Goal: Transaction & Acquisition: Book appointment/travel/reservation

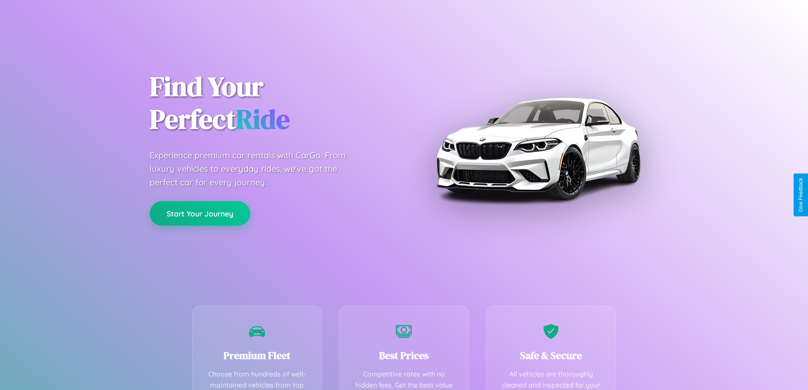
click at [200, 213] on button "Start Your Journey" at bounding box center [200, 213] width 100 height 25
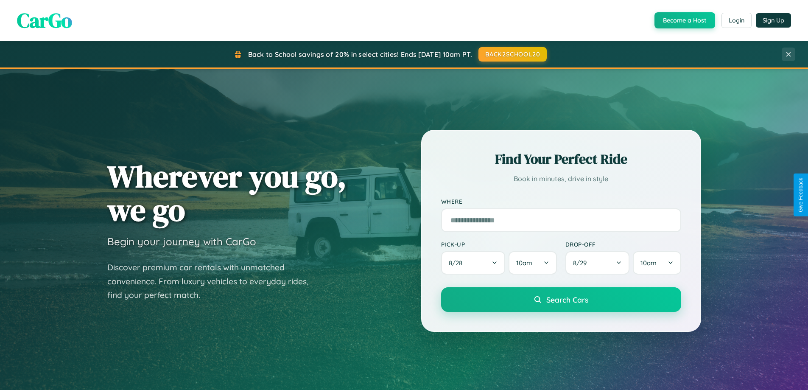
scroll to position [1632, 0]
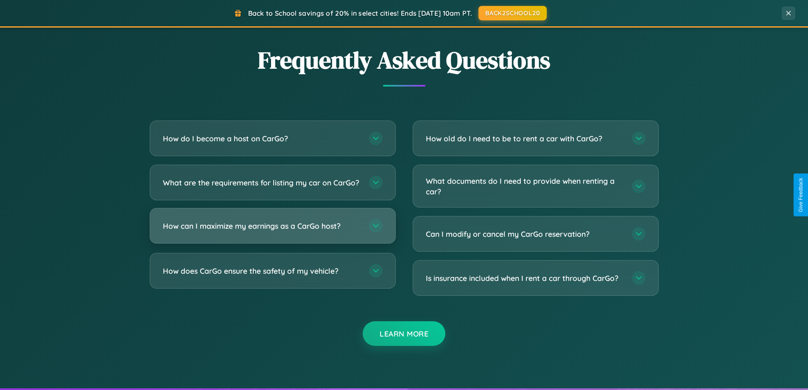
click at [272, 231] on h3 "How can I maximize my earnings as a CarGo host?" at bounding box center [262, 225] width 198 height 11
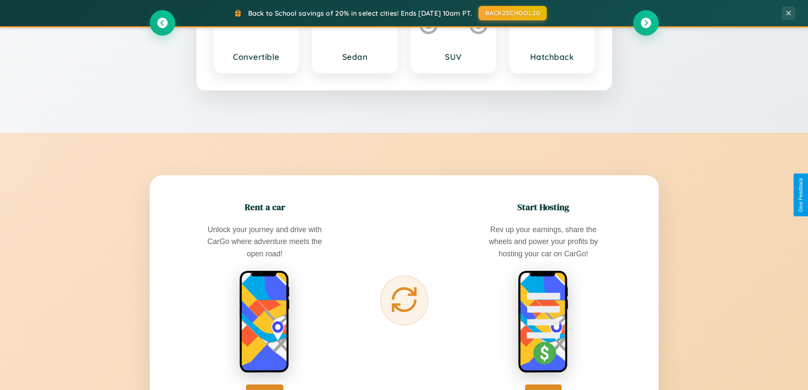
scroll to position [583, 0]
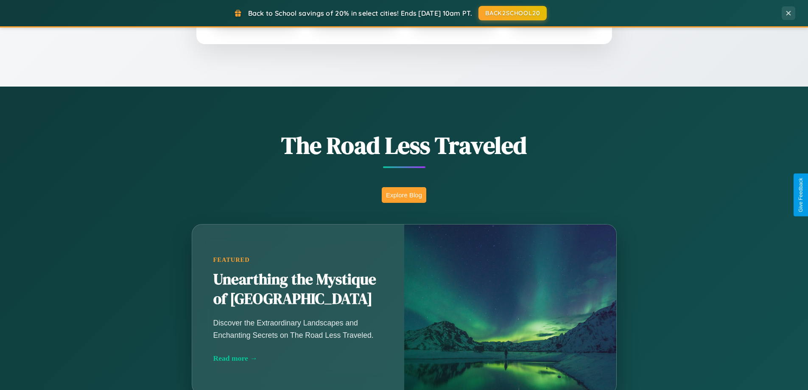
click at [404, 195] on button "Explore Blog" at bounding box center [404, 195] width 45 height 16
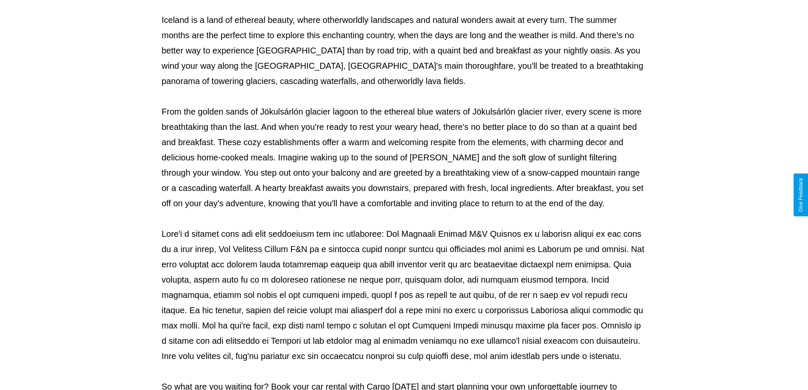
scroll to position [274, 0]
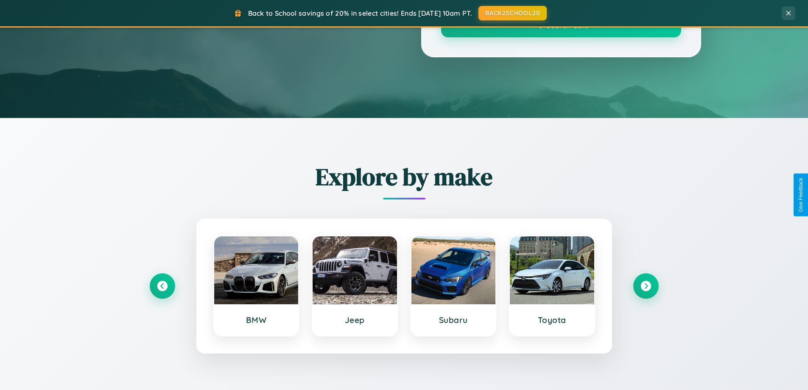
scroll to position [583, 0]
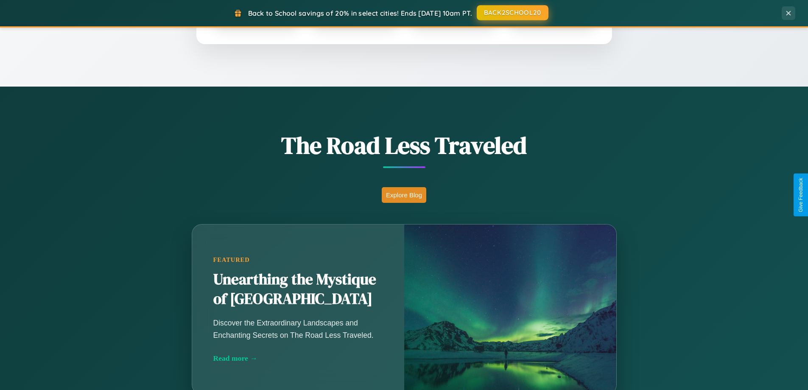
click at [512, 13] on button "BACK2SCHOOL20" at bounding box center [513, 12] width 72 height 15
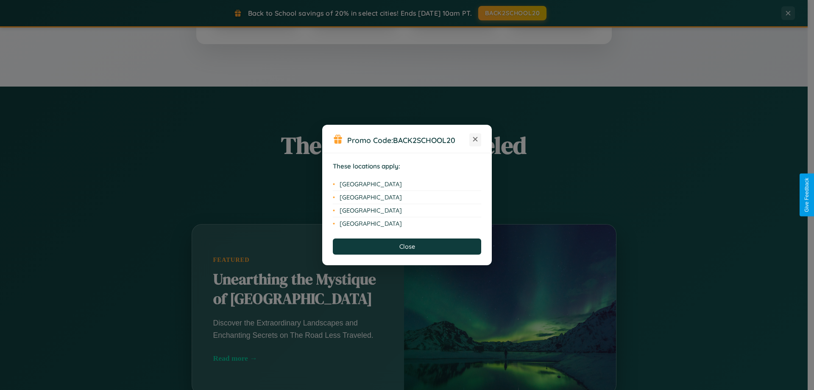
click at [475, 140] on icon at bounding box center [475, 139] width 5 height 5
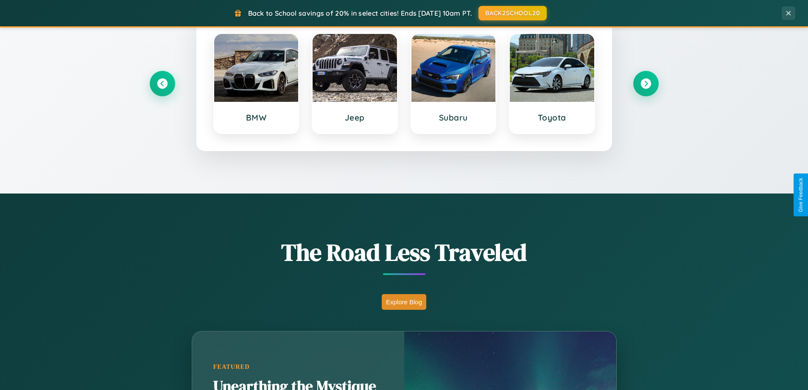
scroll to position [25, 0]
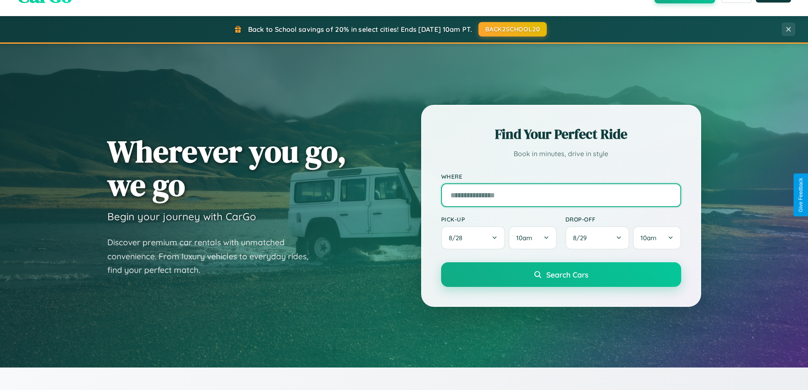
click at [561, 195] on input "text" at bounding box center [561, 195] width 240 height 24
type input "*********"
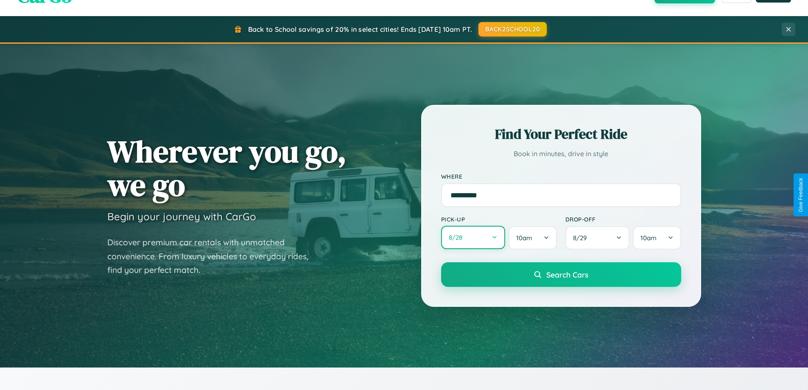
click at [473, 237] on button "8 / 28" at bounding box center [473, 237] width 64 height 23
select select "*"
select select "****"
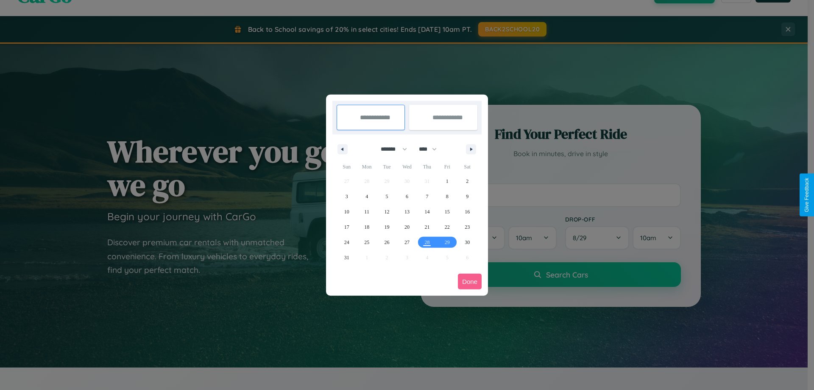
click at [390, 149] on select "******* ******** ***** ***** *** **** **** ****** ********* ******* ******** **…" at bounding box center [392, 149] width 36 height 14
select select "*"
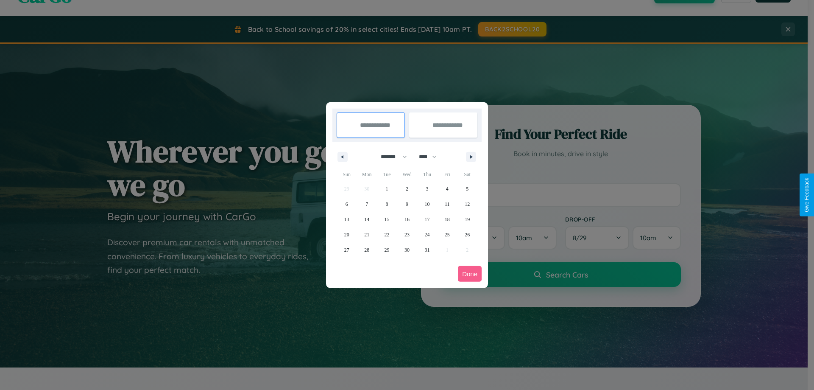
click at [432, 156] on select "**** **** **** **** **** **** **** **** **** **** **** **** **** **** **** ****…" at bounding box center [427, 157] width 25 height 14
select select "****"
click at [427, 249] on span "30" at bounding box center [426, 249] width 5 height 15
type input "**********"
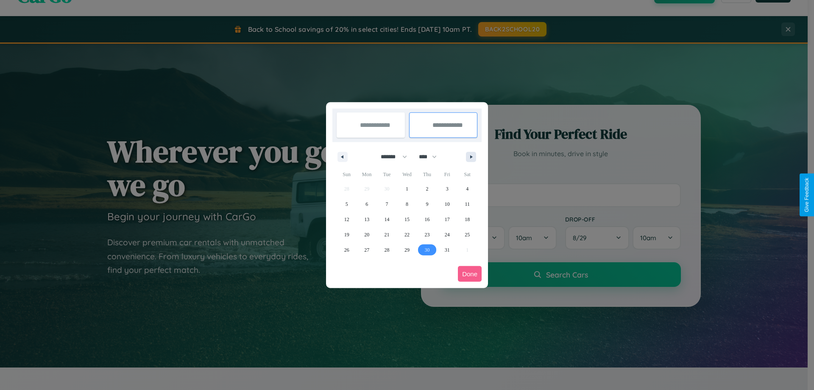
click at [471, 156] on icon "button" at bounding box center [473, 156] width 4 height 3
select select "*"
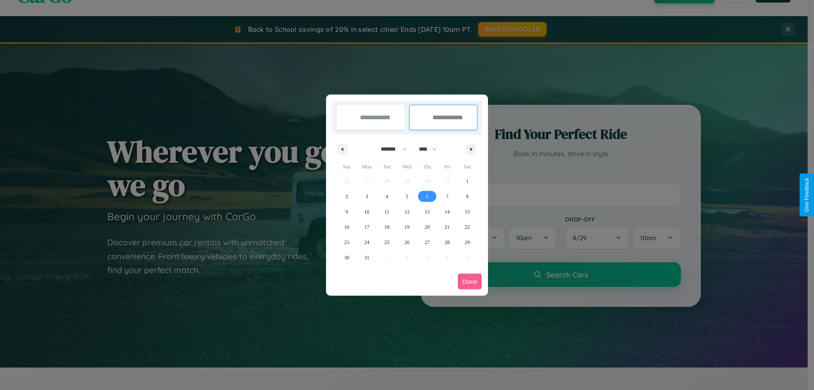
click at [427, 196] on span "6" at bounding box center [427, 196] width 3 height 15
type input "**********"
select select "*"
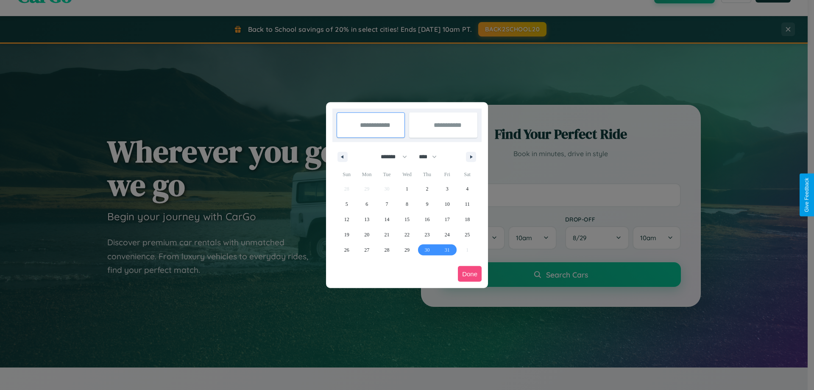
click at [470, 273] on button "Done" at bounding box center [470, 274] width 24 height 16
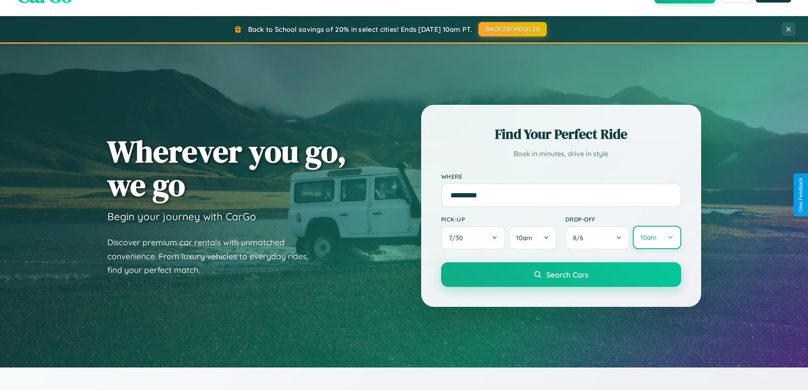
click at [656, 237] on button "10am" at bounding box center [657, 237] width 48 height 23
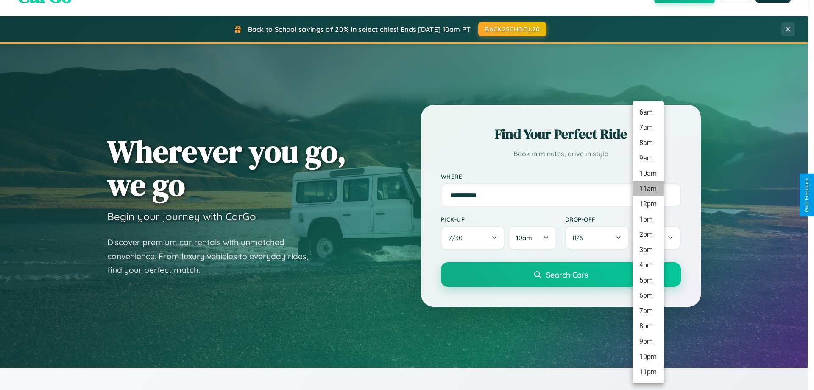
click at [648, 189] on li "11am" at bounding box center [648, 188] width 31 height 15
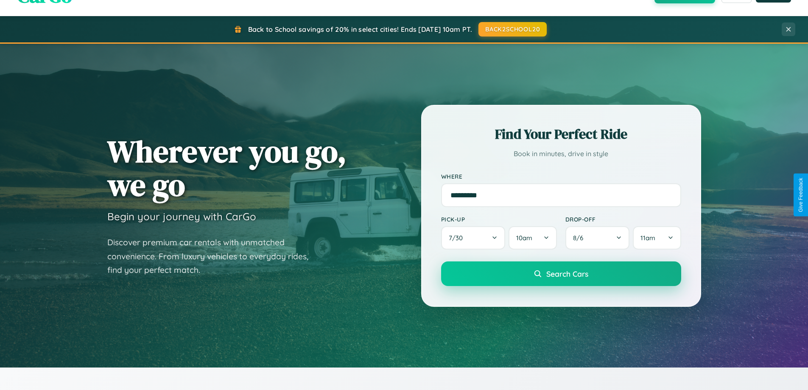
click at [561, 274] on span "Search Cars" at bounding box center [567, 273] width 42 height 9
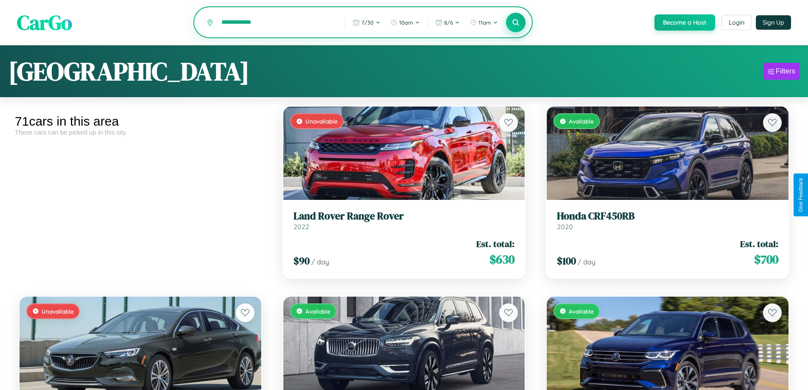
type input "**********"
click at [515, 23] on icon at bounding box center [516, 22] width 8 height 8
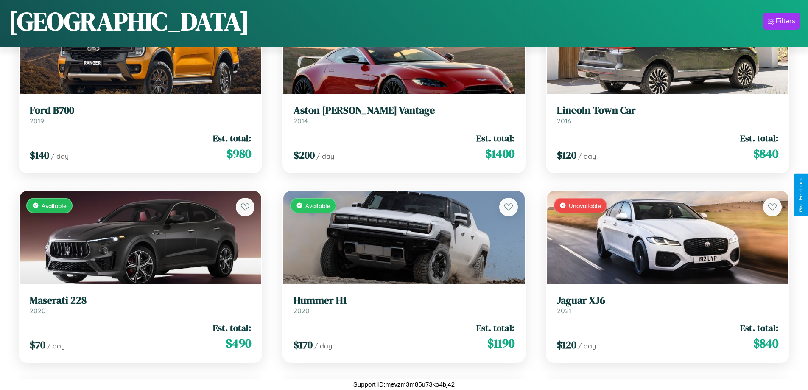
scroll to position [499, 0]
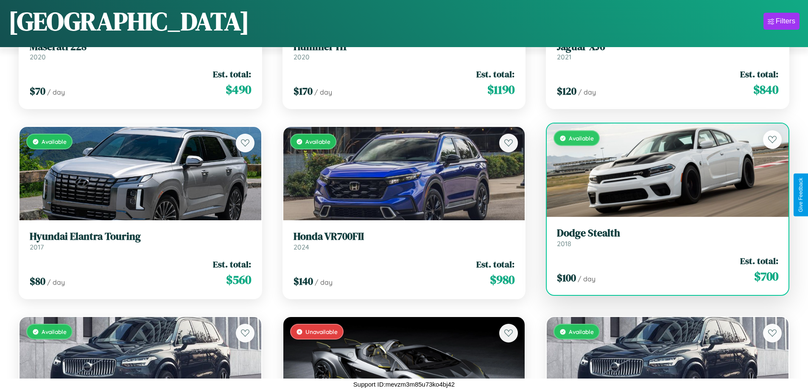
click at [662, 170] on div "Available" at bounding box center [668, 169] width 242 height 93
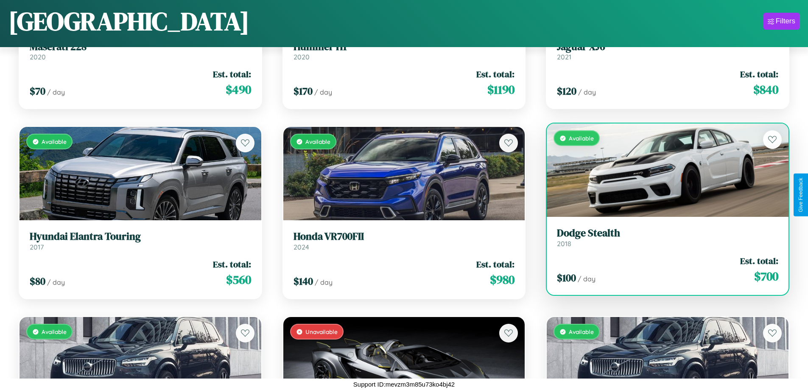
click at [662, 170] on div "Available" at bounding box center [668, 169] width 242 height 93
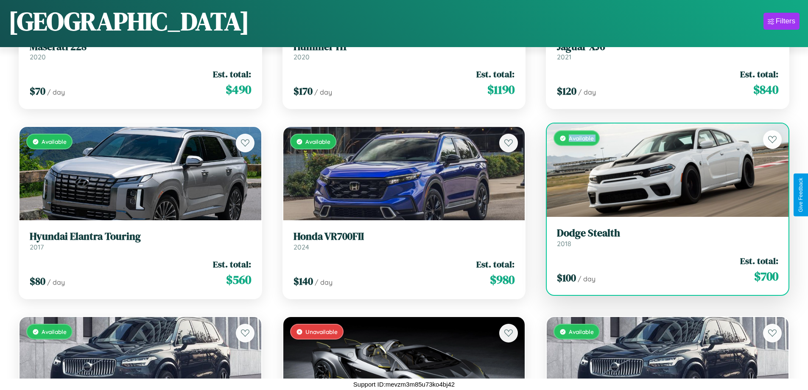
click at [662, 170] on div "Available" at bounding box center [668, 169] width 242 height 93
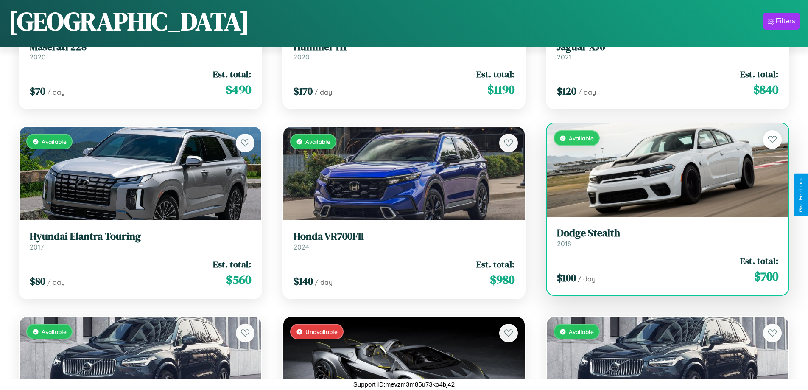
click at [662, 170] on div "Available" at bounding box center [668, 169] width 242 height 93
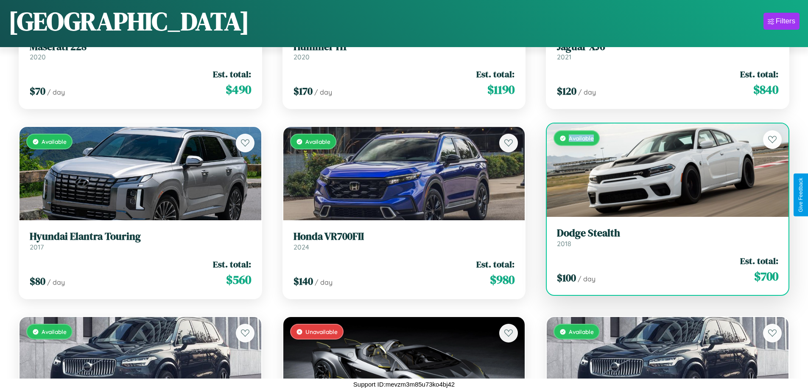
click at [662, 170] on div "Available" at bounding box center [668, 169] width 242 height 93
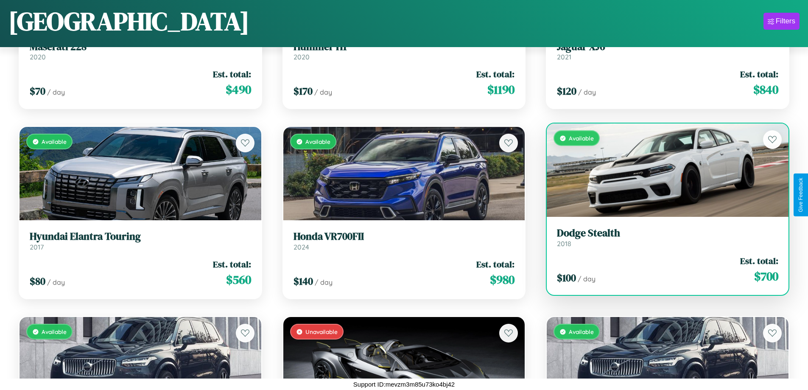
click at [662, 237] on h3 "Dodge Stealth" at bounding box center [667, 233] width 221 height 12
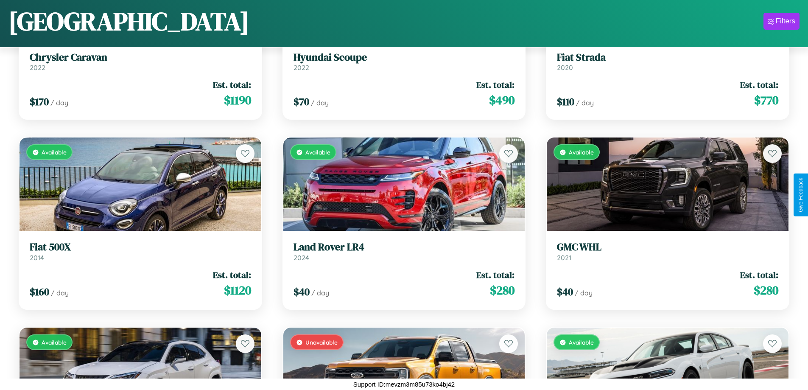
scroll to position [3917, 0]
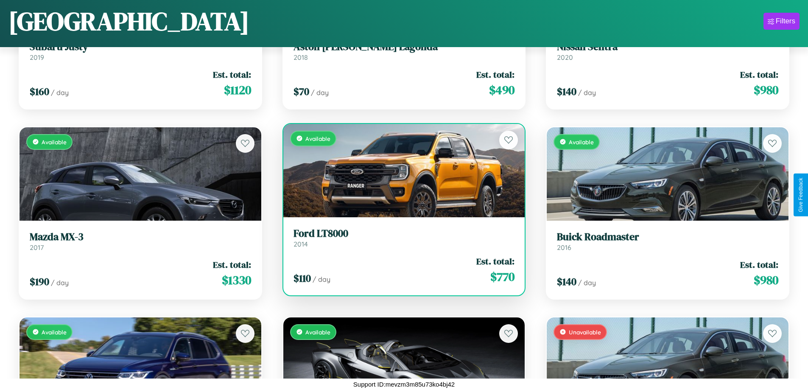
click at [400, 237] on h3 "Ford LT8000" at bounding box center [403, 233] width 221 height 12
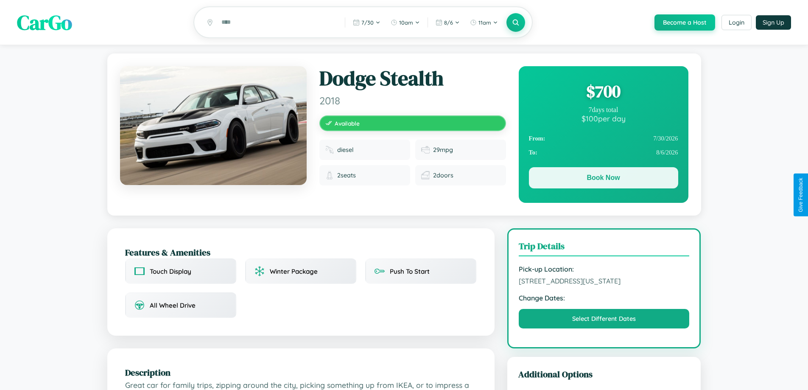
click at [603, 179] on button "Book Now" at bounding box center [603, 177] width 149 height 21
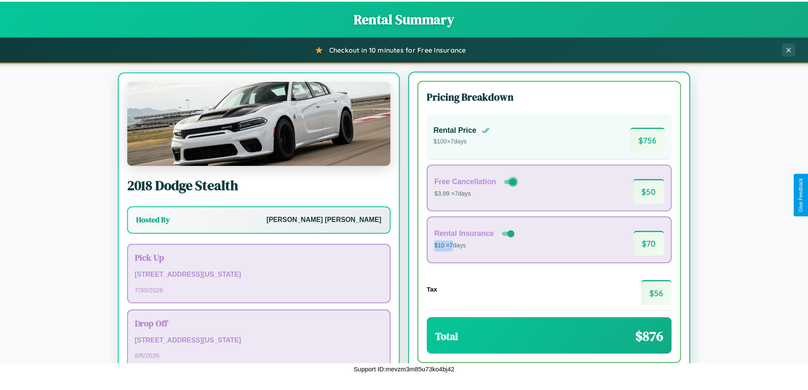
scroll to position [39, 0]
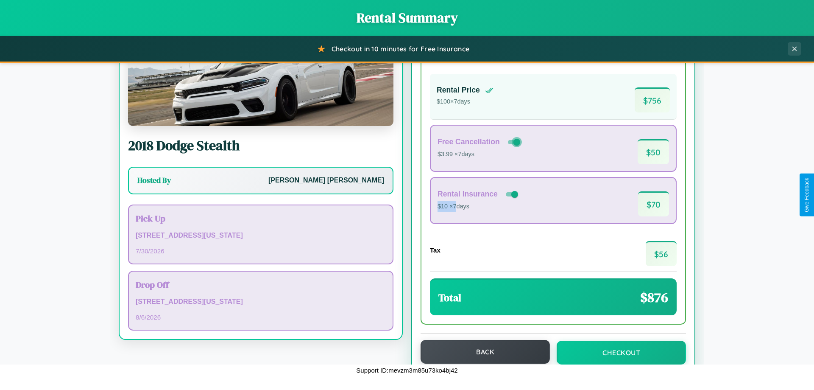
click at [481, 352] on button "Back" at bounding box center [485, 352] width 129 height 24
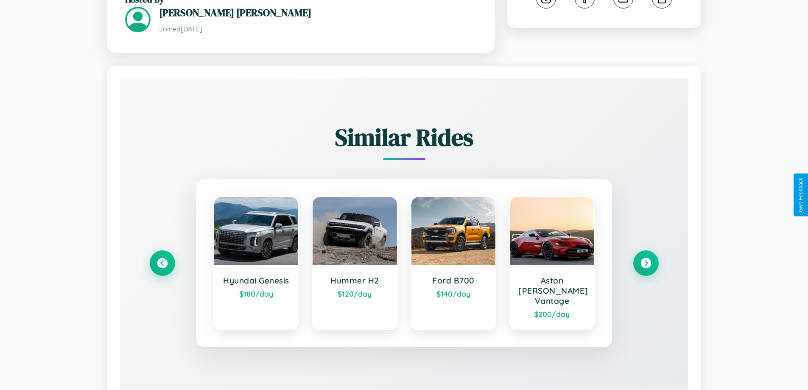
scroll to position [497, 0]
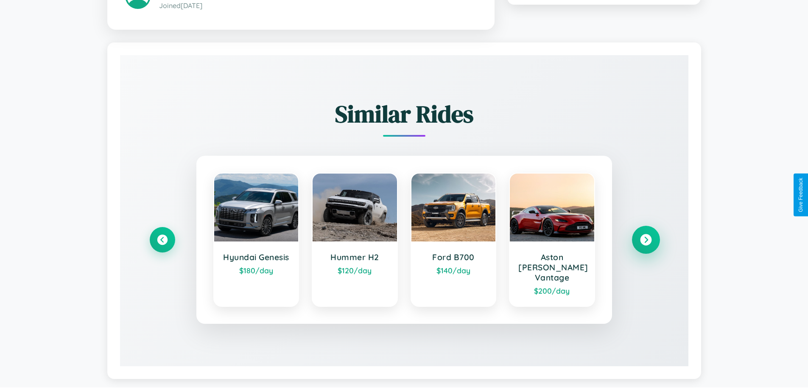
click at [645, 235] on icon at bounding box center [645, 239] width 11 height 11
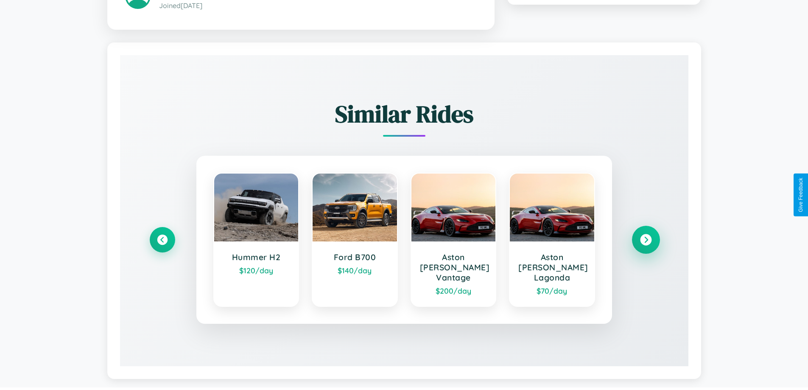
click at [645, 235] on icon at bounding box center [645, 239] width 11 height 11
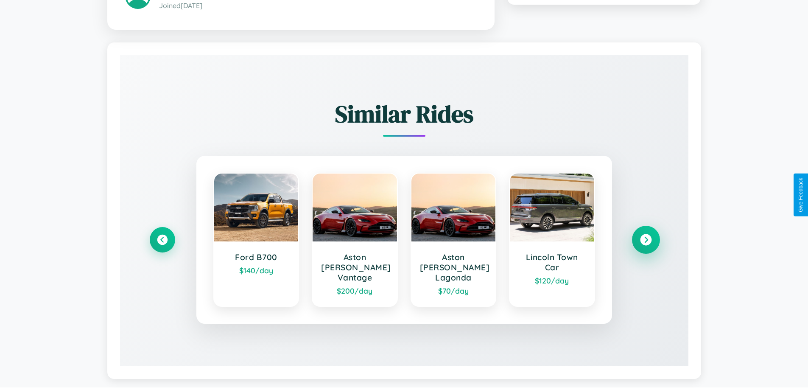
click at [645, 235] on icon at bounding box center [645, 239] width 11 height 11
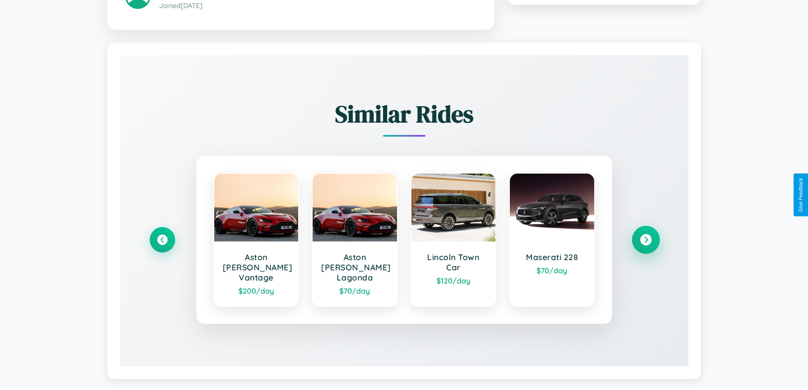
click at [645, 235] on icon at bounding box center [645, 239] width 11 height 11
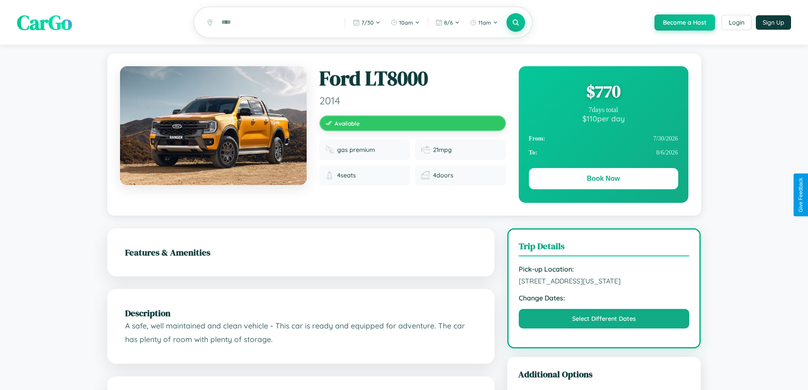
scroll to position [480, 0]
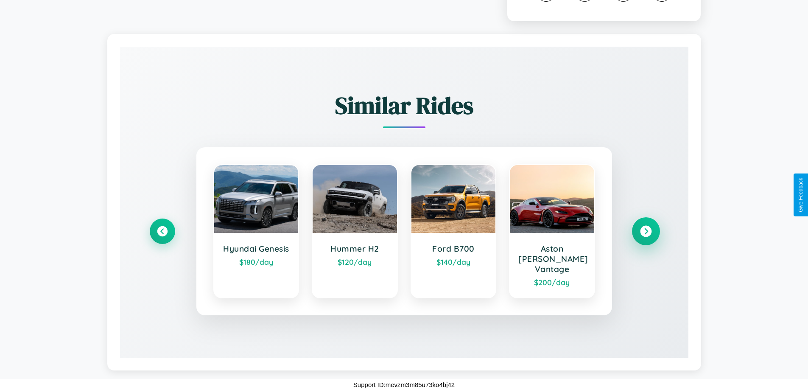
click at [645, 236] on icon at bounding box center [645, 231] width 11 height 11
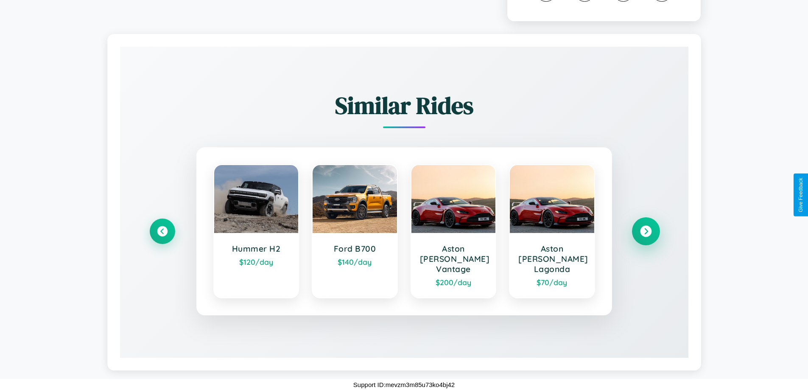
click at [645, 236] on icon at bounding box center [645, 231] width 11 height 11
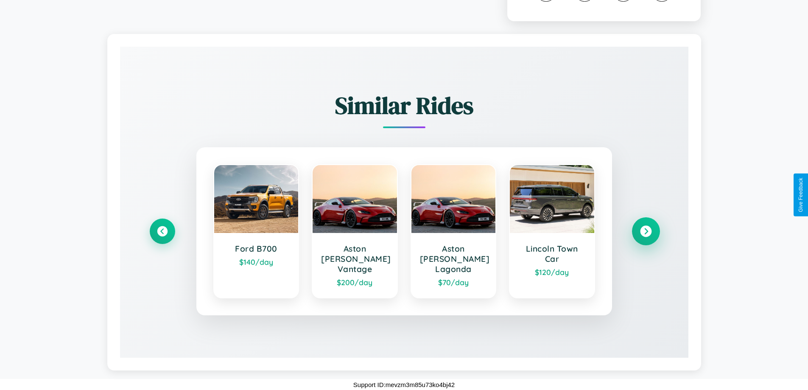
click at [645, 236] on icon at bounding box center [645, 231] width 11 height 11
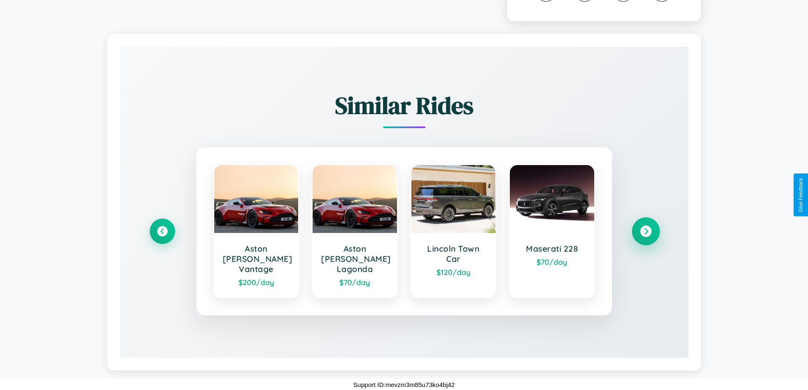
click at [645, 236] on icon at bounding box center [645, 231] width 11 height 11
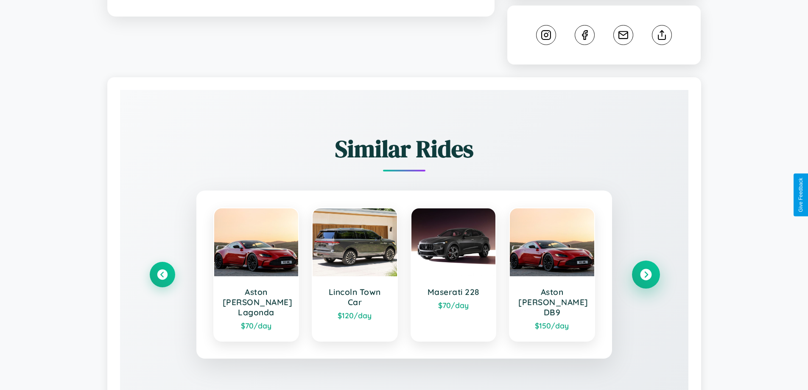
scroll to position [287, 0]
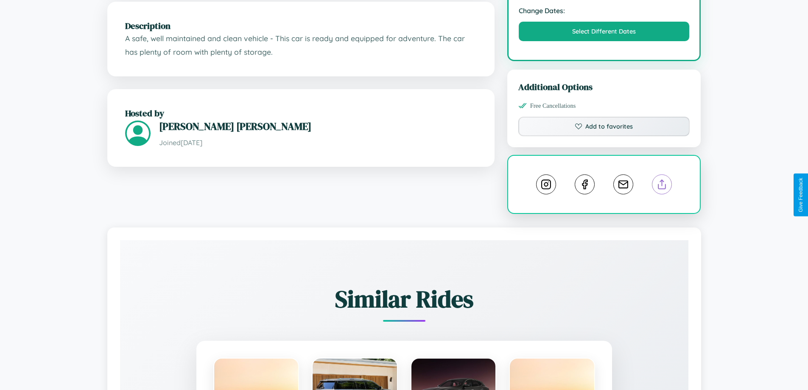
click at [662, 186] on line at bounding box center [662, 183] width 0 height 6
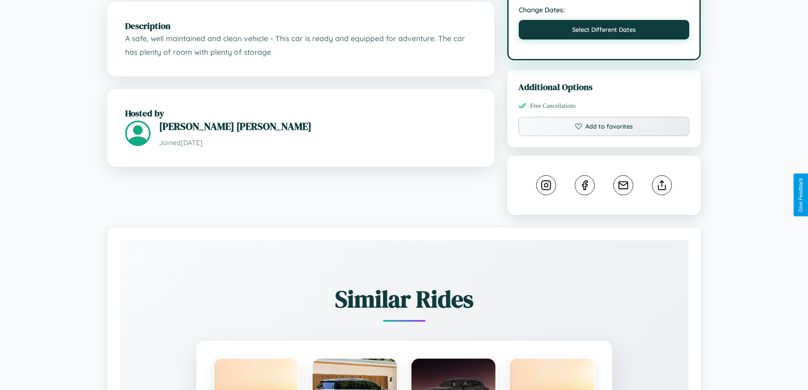
click at [604, 39] on button "Select Different Dates" at bounding box center [604, 30] width 171 height 20
select select "*"
select select "****"
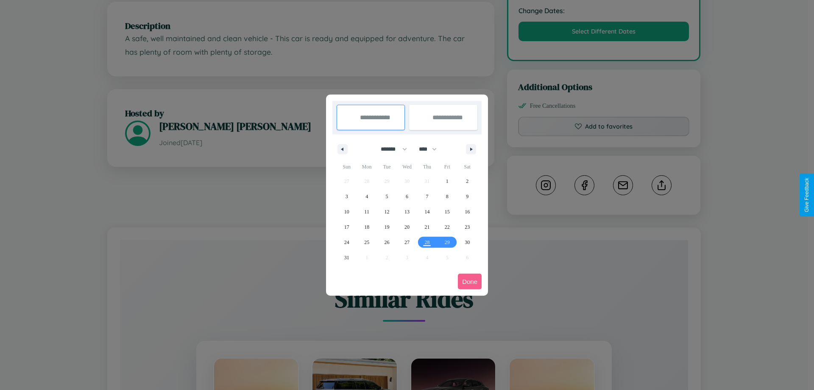
click at [390, 149] on select "******* ******** ***** ***** *** **** **** ****** ********* ******* ******** **…" at bounding box center [392, 149] width 36 height 14
select select "*"
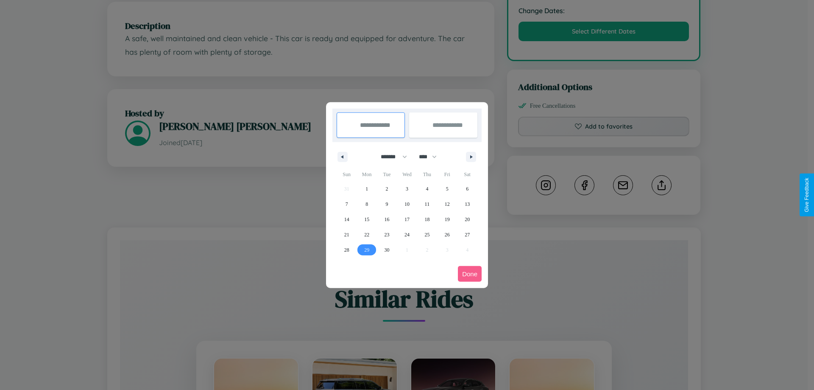
click at [367, 249] on span "29" at bounding box center [366, 249] width 5 height 15
type input "**********"
click at [471, 156] on icon "button" at bounding box center [473, 156] width 4 height 3
select select "*"
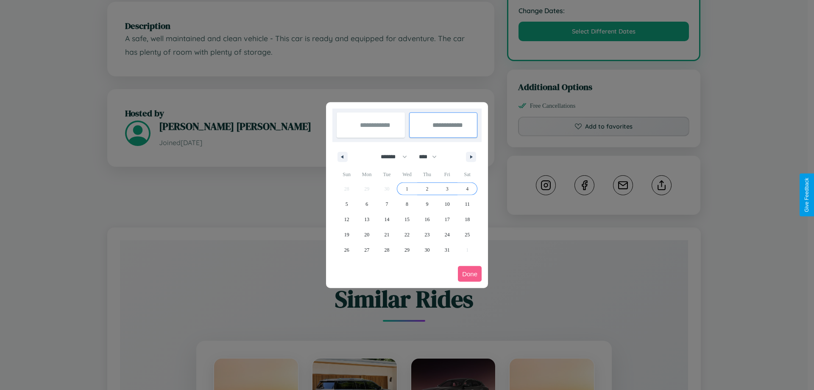
click at [467, 188] on span "4" at bounding box center [467, 188] width 3 height 15
type input "**********"
select select "*"
click at [470, 273] on button "Done" at bounding box center [470, 274] width 24 height 16
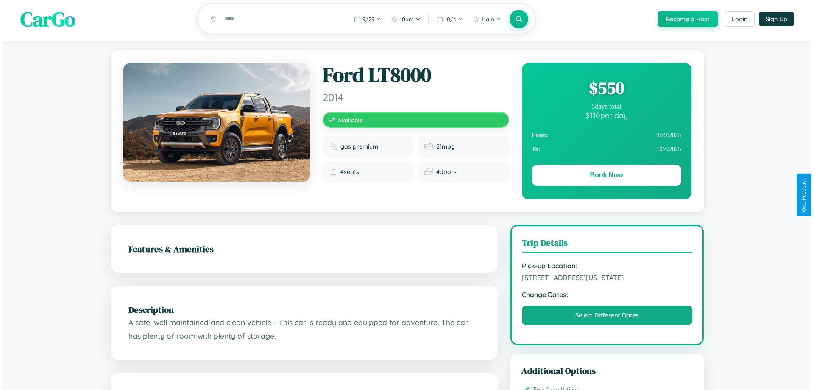
scroll to position [0, 0]
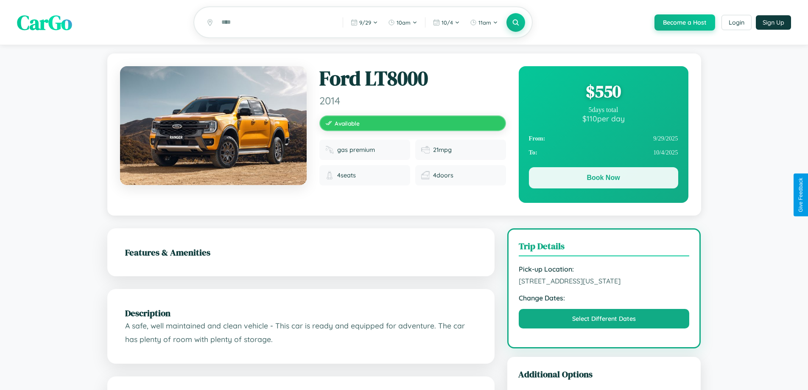
click at [603, 179] on button "Book Now" at bounding box center [603, 177] width 149 height 21
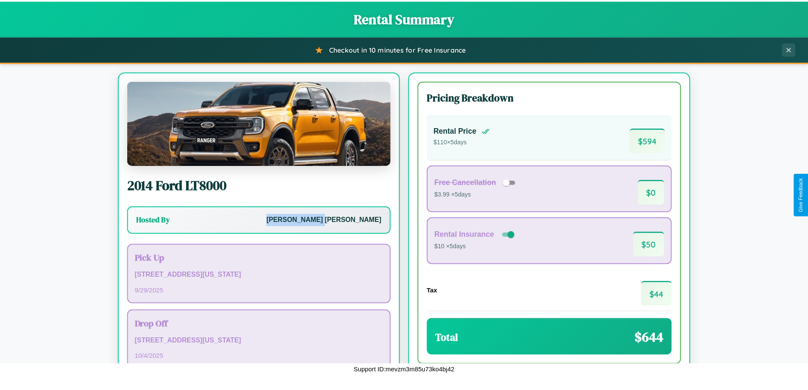
scroll to position [58, 0]
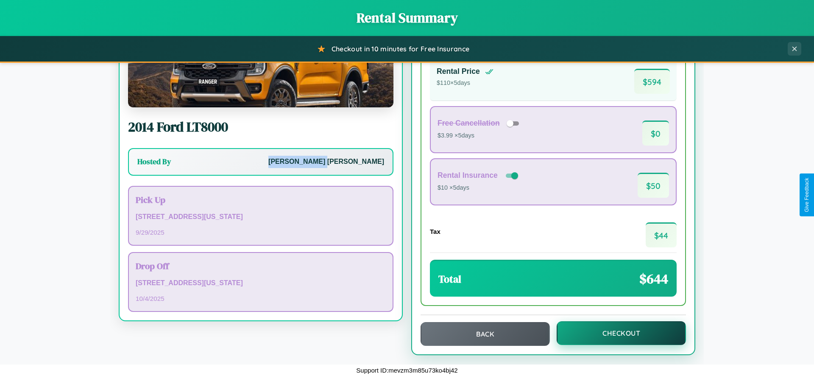
click at [616, 333] on button "Checkout" at bounding box center [621, 333] width 129 height 24
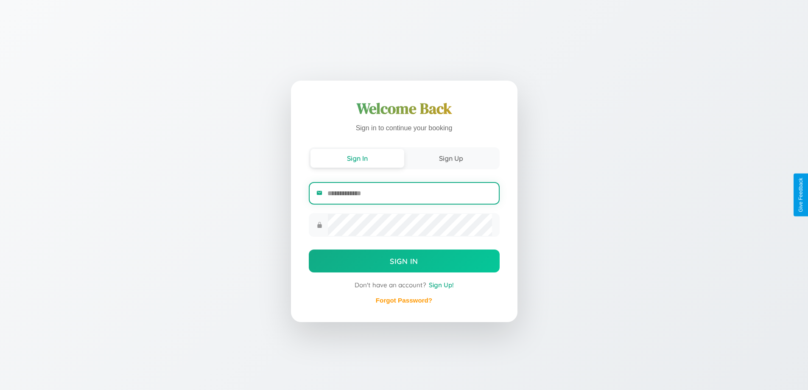
click at [409, 193] on input "email" at bounding box center [409, 193] width 164 height 21
type input "**********"
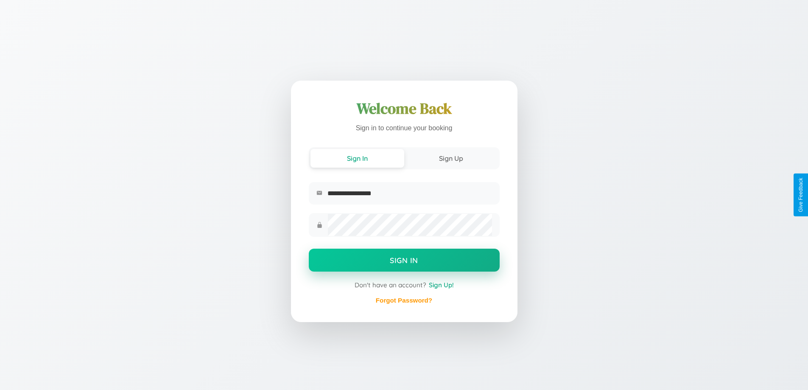
click at [404, 261] on button "Sign In" at bounding box center [404, 259] width 191 height 23
